Goal: Task Accomplishment & Management: Use online tool/utility

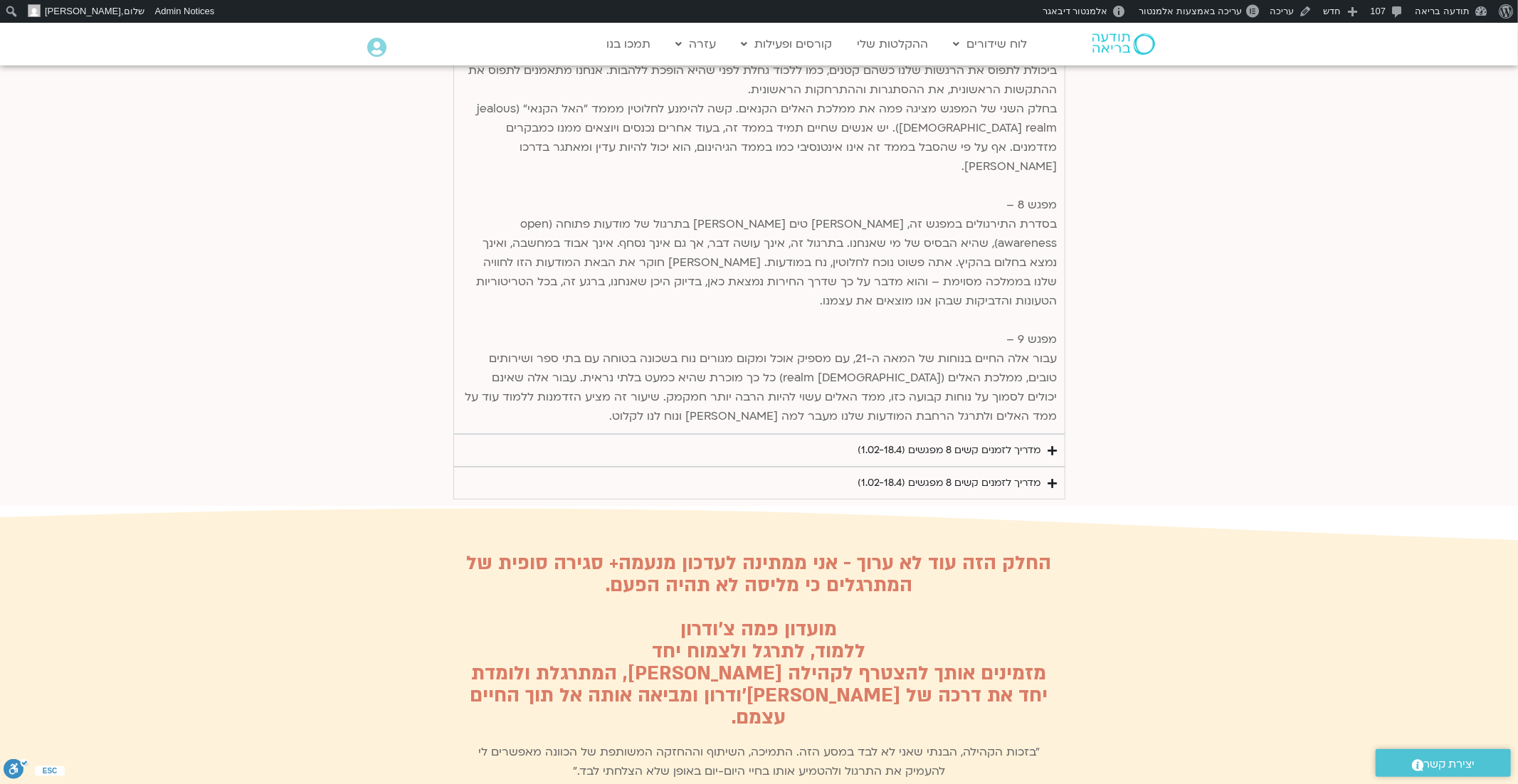
scroll to position [4227, 0]
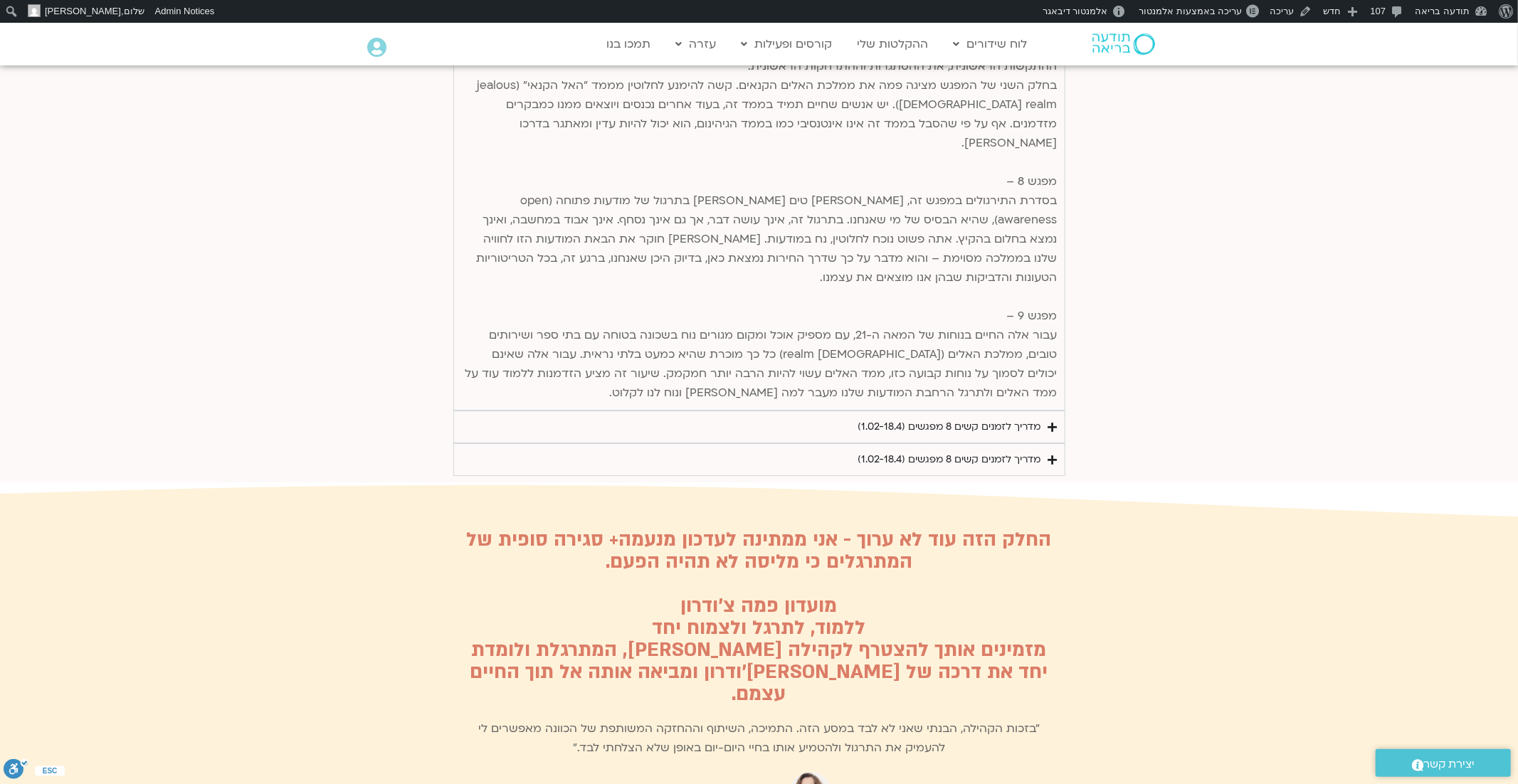
click at [1049, 422] on icon "Accordion. Open links with Enter or Space, close with Escape, and navigate with…" at bounding box center [1052, 427] width 9 height 11
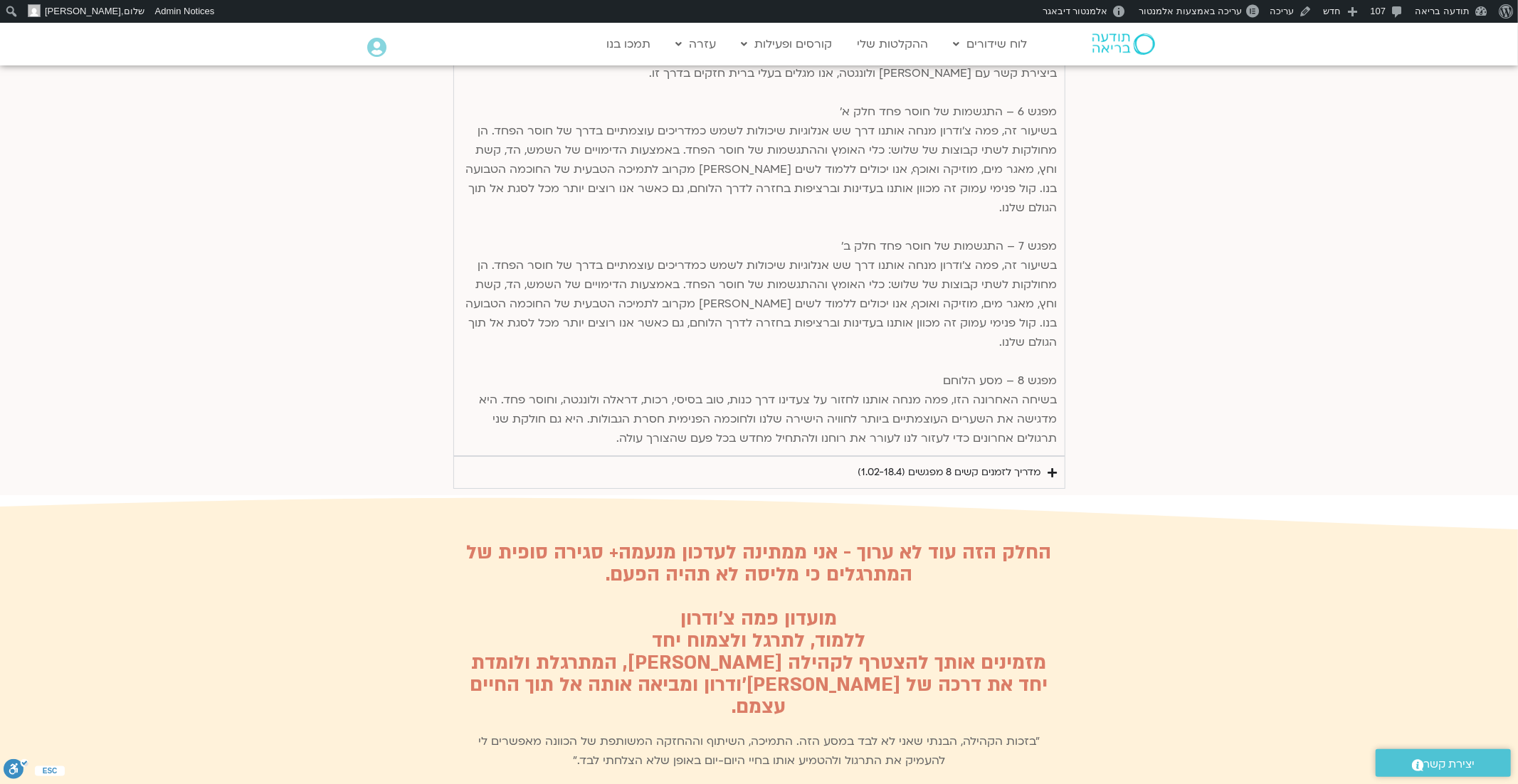
scroll to position [3851, 0]
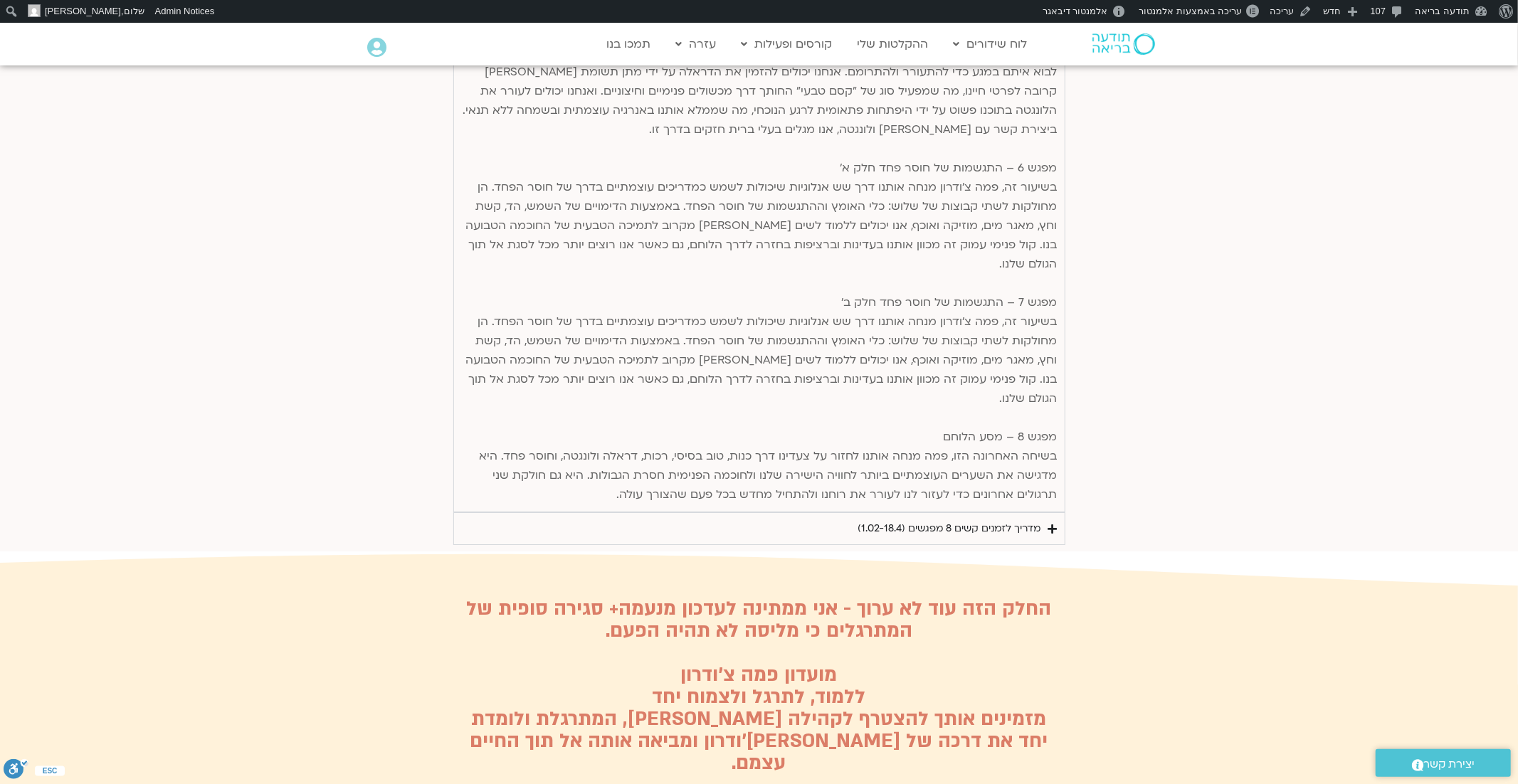
click at [1052, 524] on icon "Accordion. Open links with Enter or Space, close with Escape, and navigate with…" at bounding box center [1052, 529] width 9 height 11
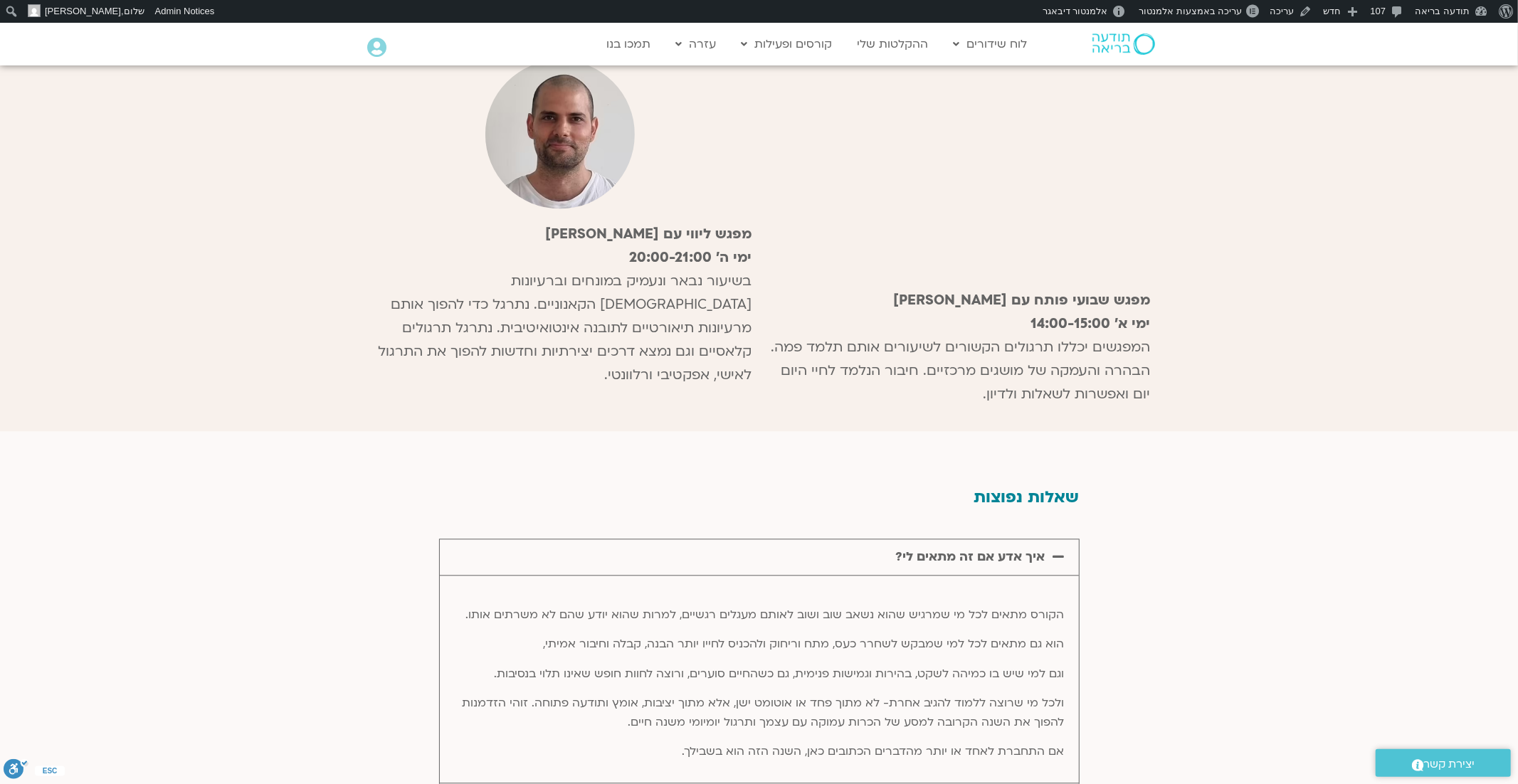
scroll to position [7140, 0]
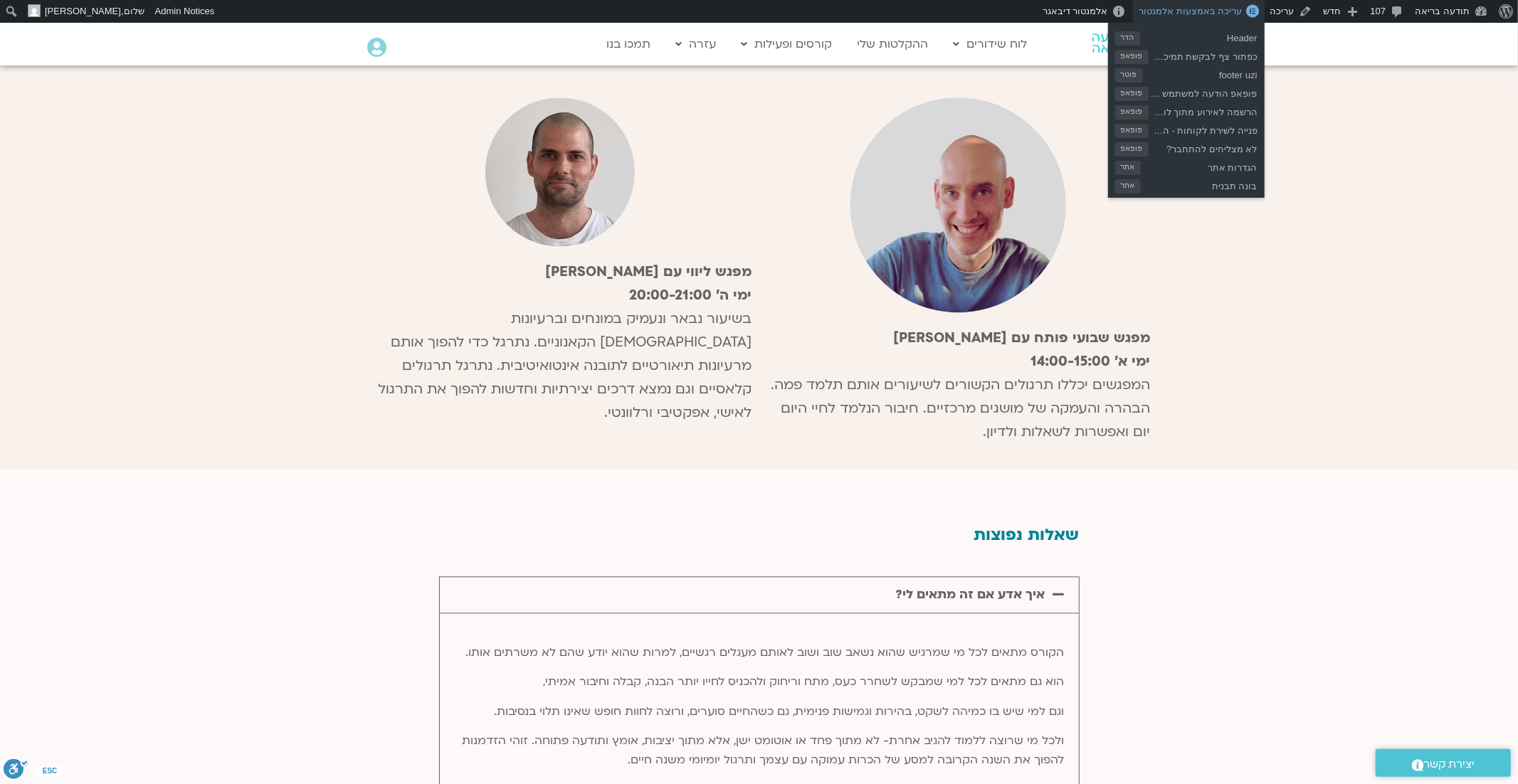
click at [1229, 9] on span "עריכה באמצעות אלמנטור" at bounding box center [1190, 11] width 103 height 11
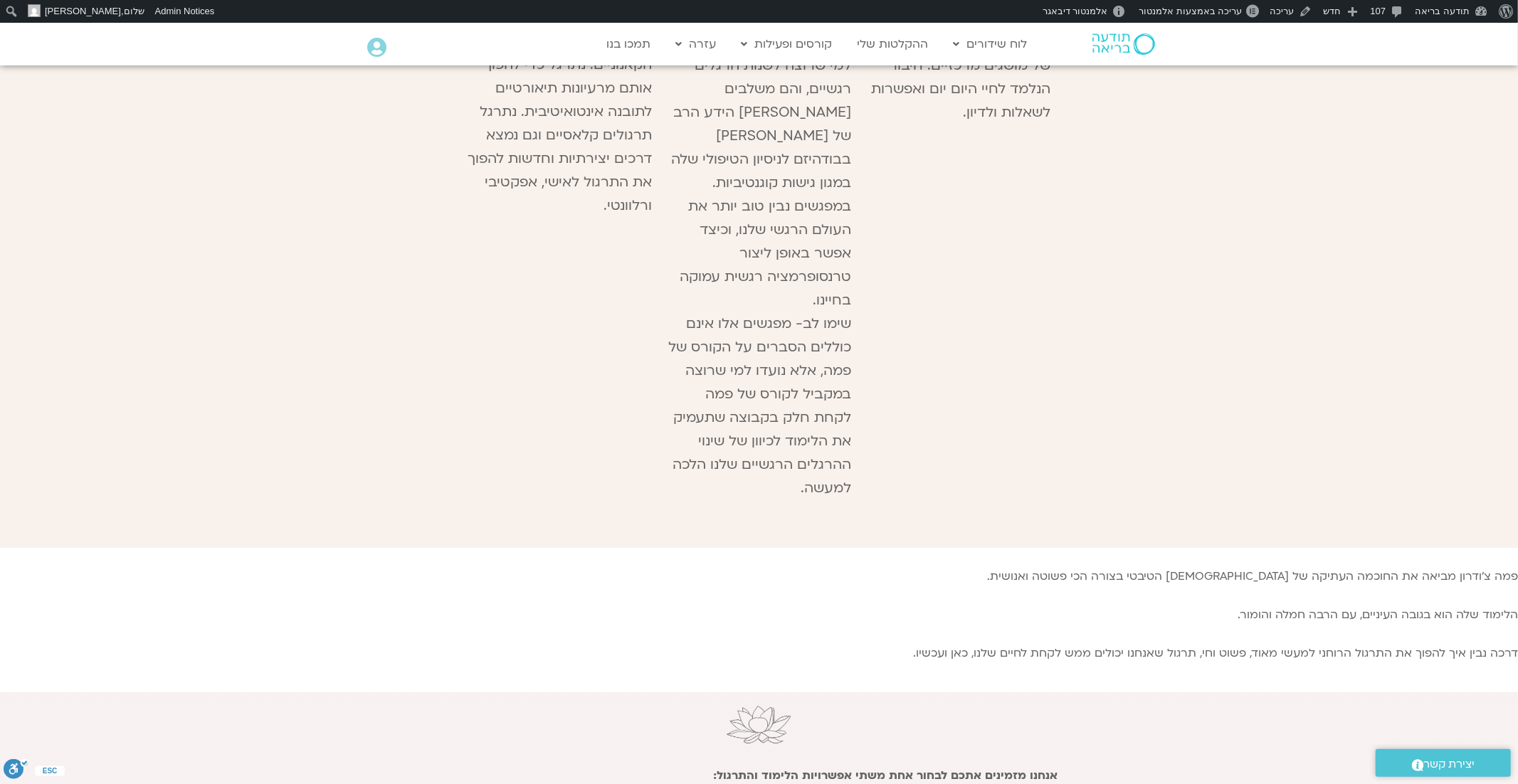
scroll to position [4566, 0]
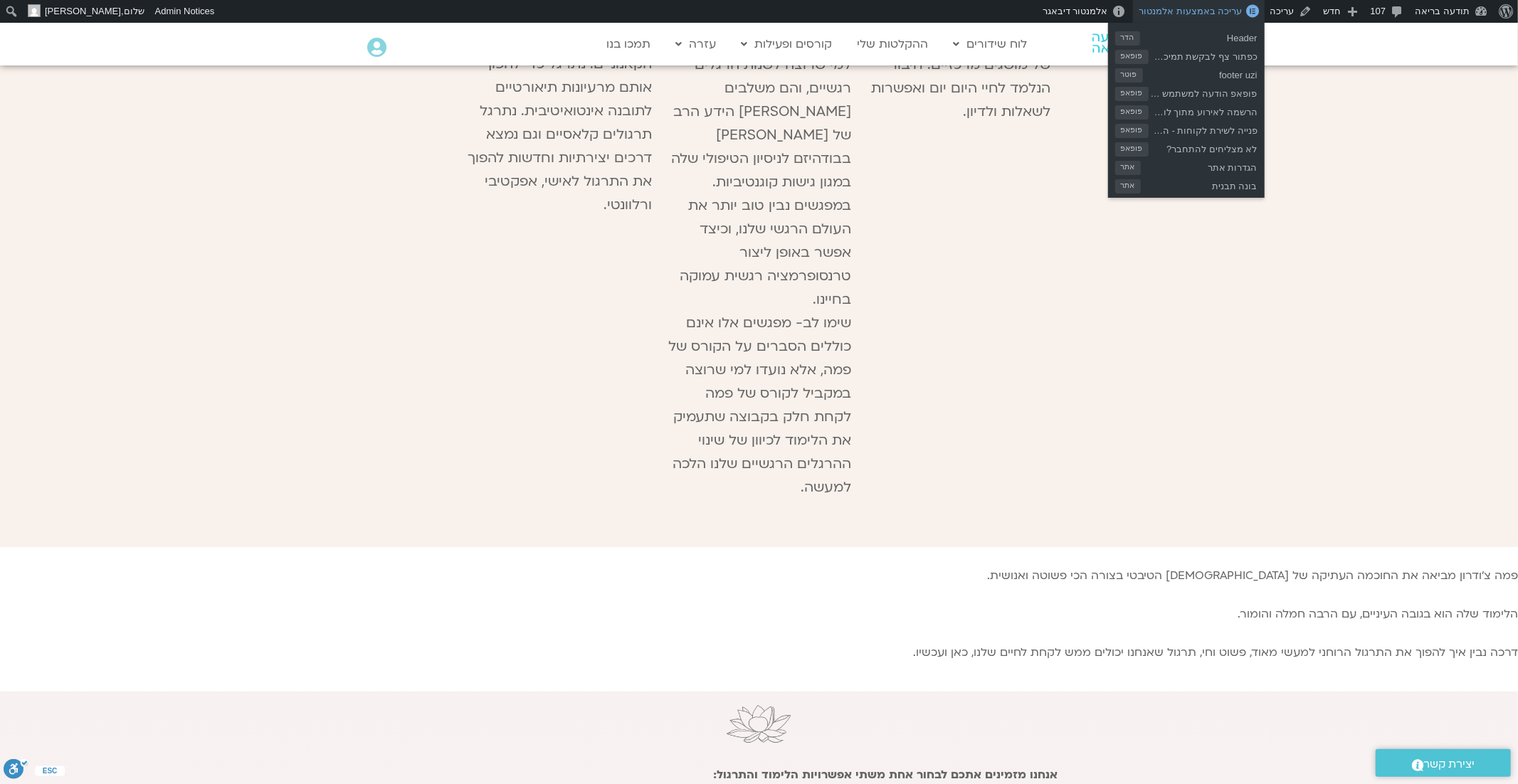
click at [1208, 13] on span "עריכה באמצעות אלמנטור" at bounding box center [1190, 11] width 103 height 11
